Goal: Information Seeking & Learning: Learn about a topic

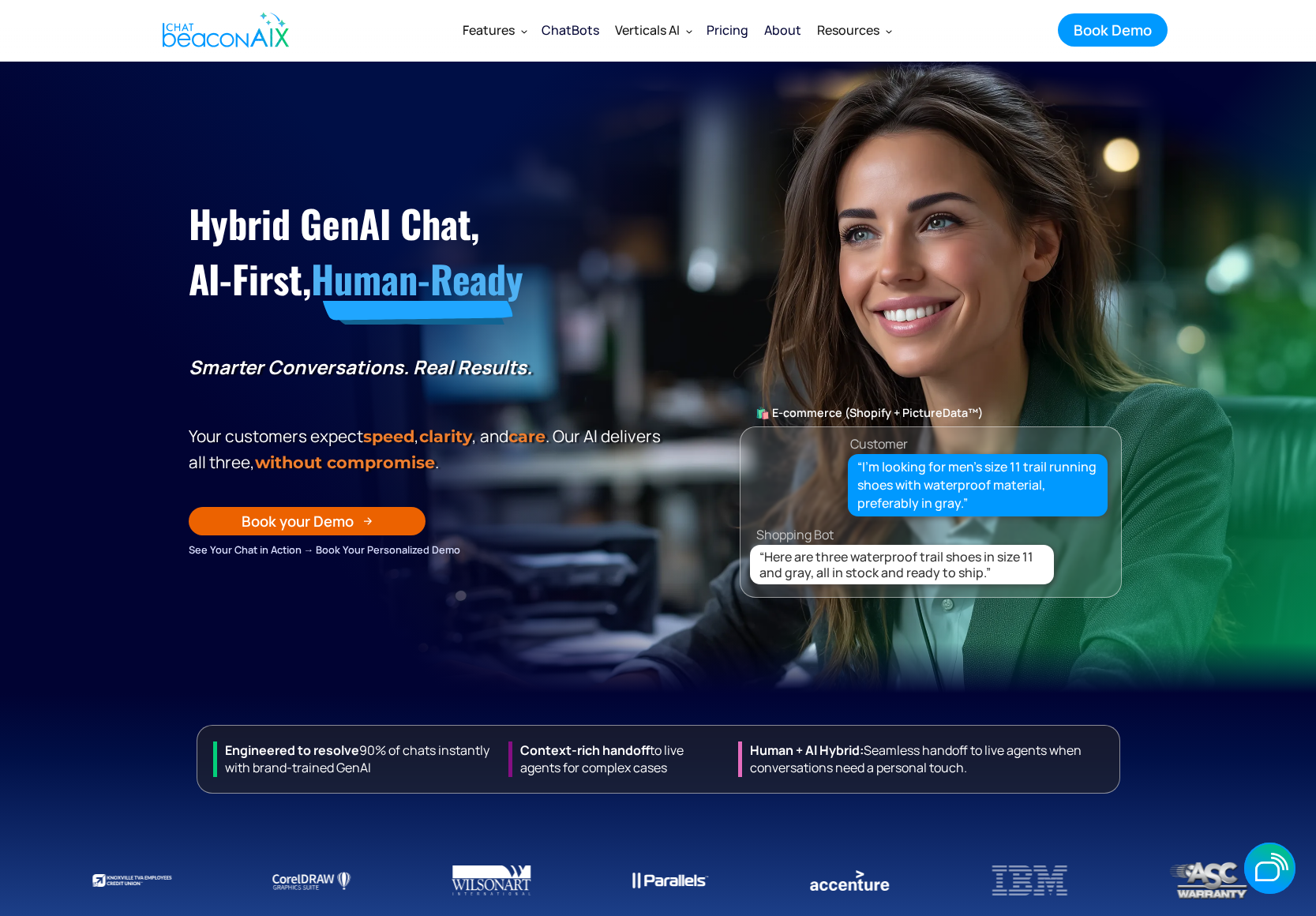
click at [722, 24] on div "Pricing" at bounding box center [726, 30] width 41 height 22
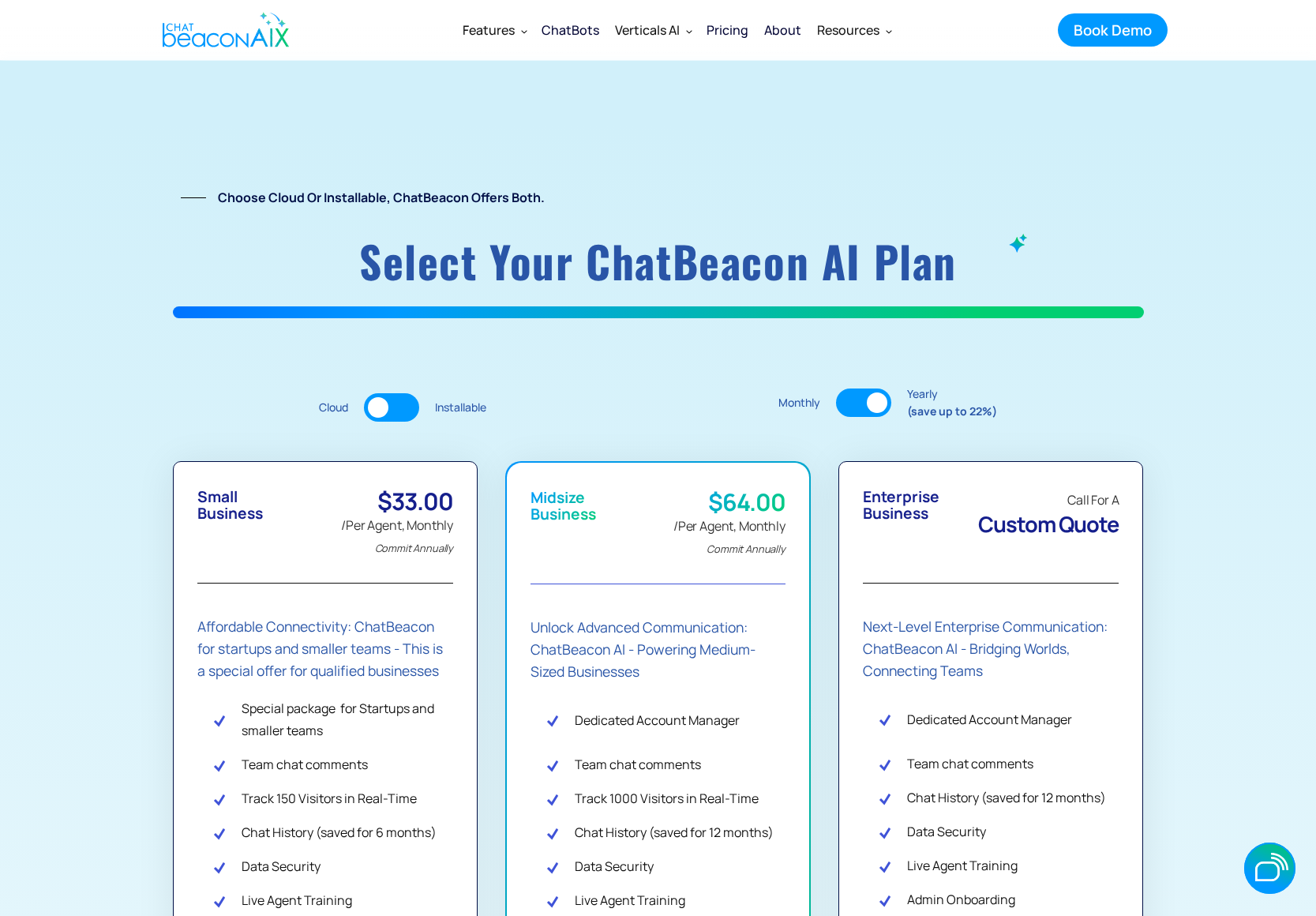
click at [578, 30] on div "ChatBots" at bounding box center [570, 30] width 58 height 22
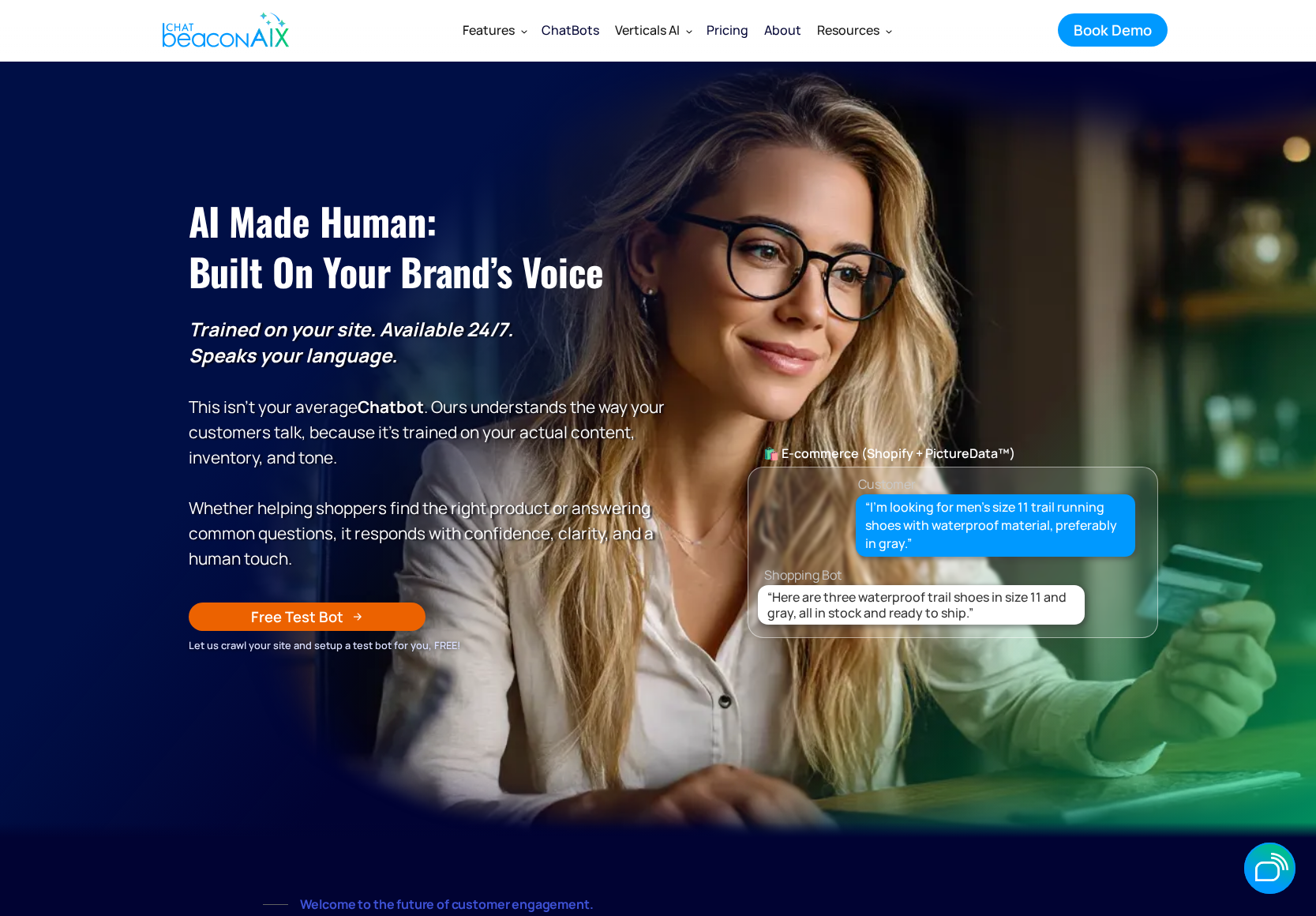
click at [551, 32] on div "ChatBots" at bounding box center [570, 30] width 58 height 22
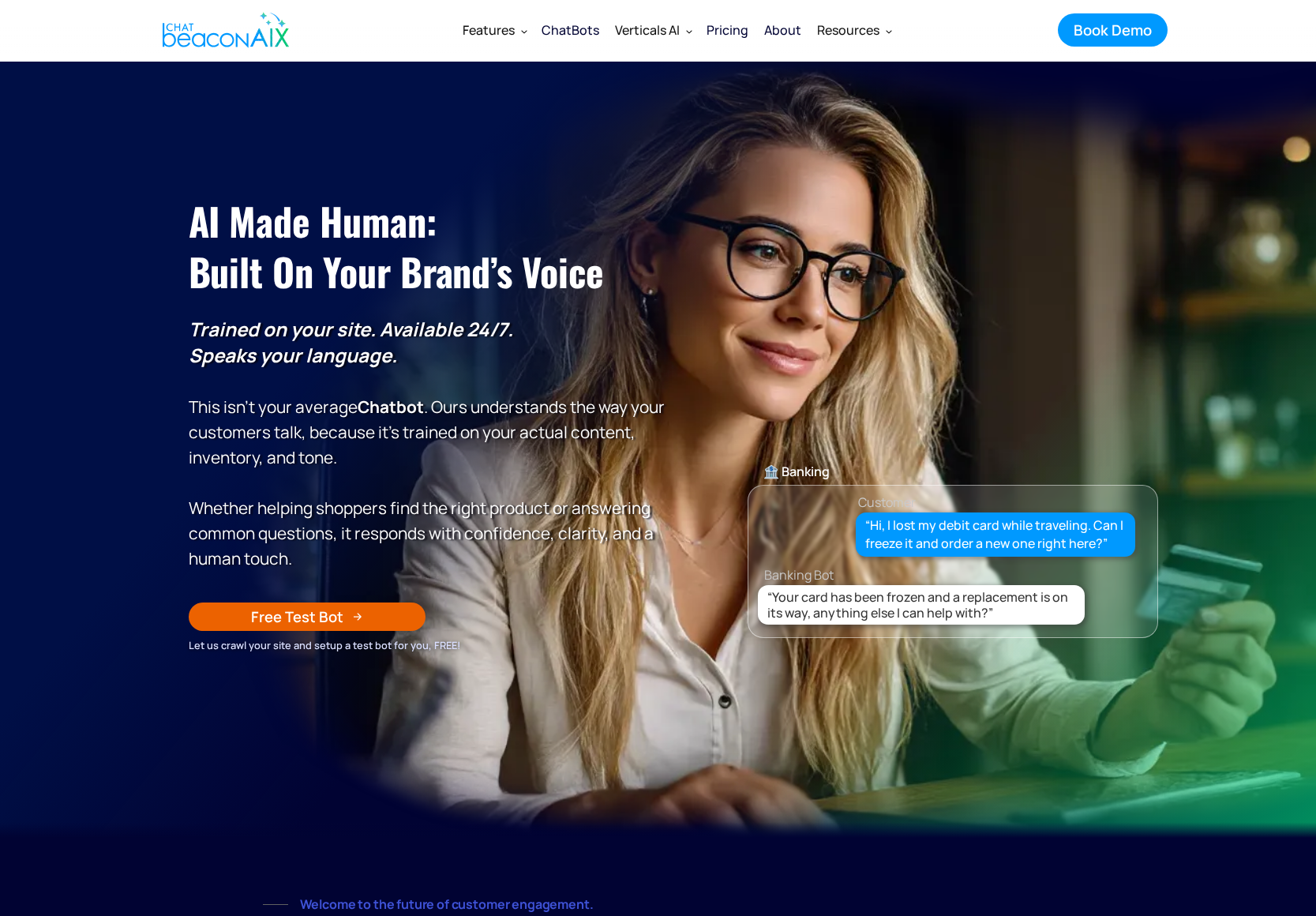
click at [317, 611] on div "Free Test Bot" at bounding box center [297, 616] width 92 height 20
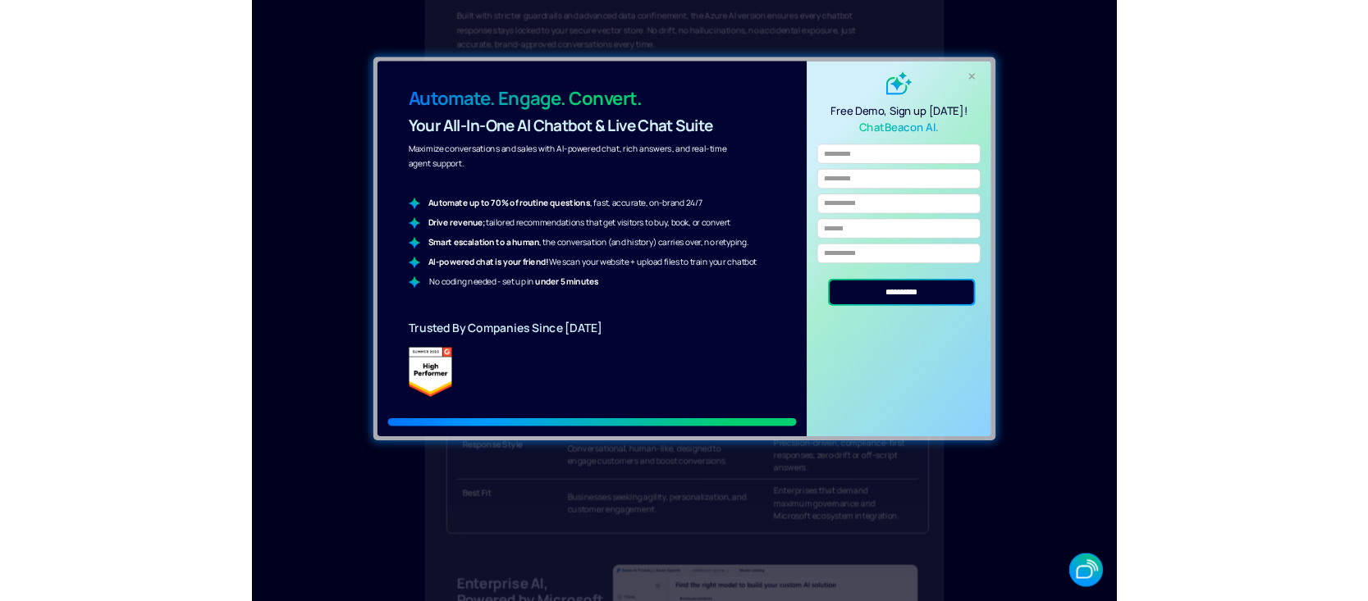
scroll to position [1761, 0]
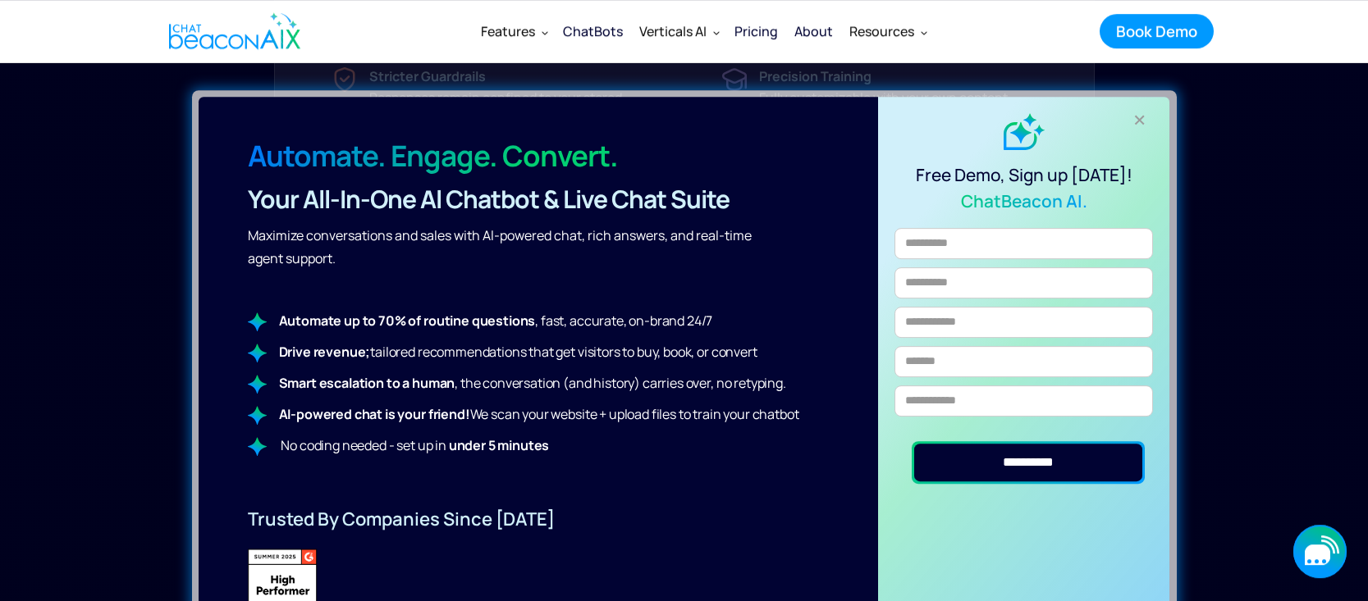
click at [1316, 550] on icon "button" at bounding box center [1316, 555] width 25 height 21
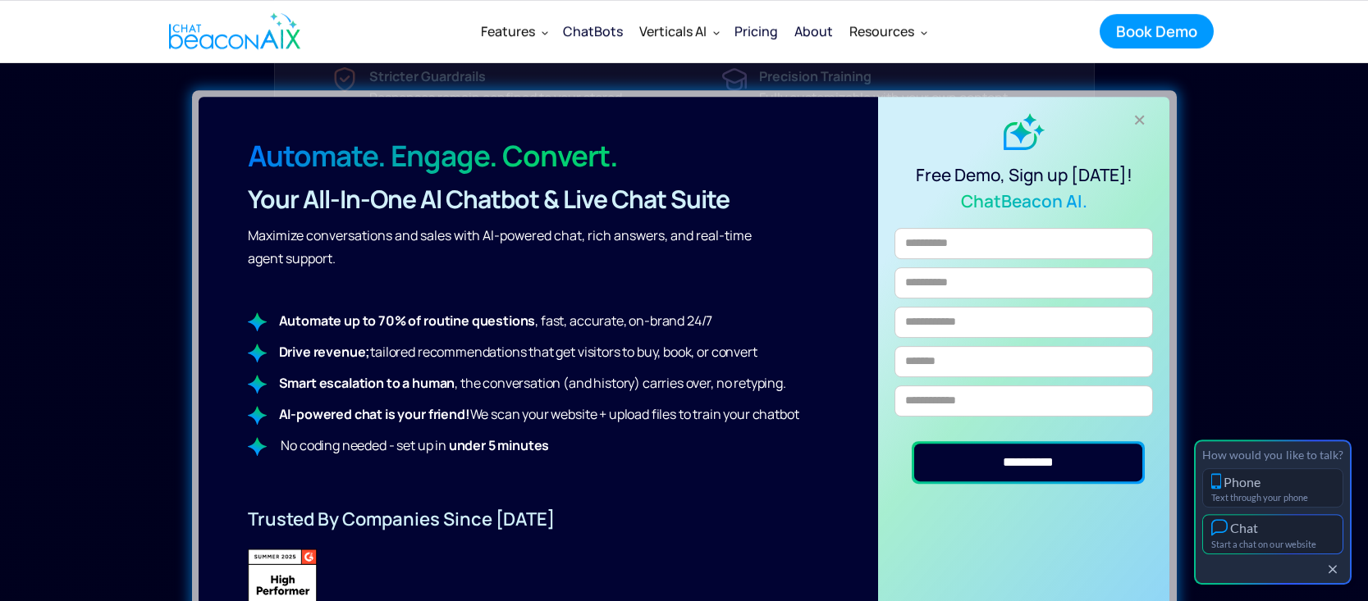
click at [1255, 545] on div "Start a chat on our website" at bounding box center [1272, 544] width 123 height 11
